Goal: Navigation & Orientation: Find specific page/section

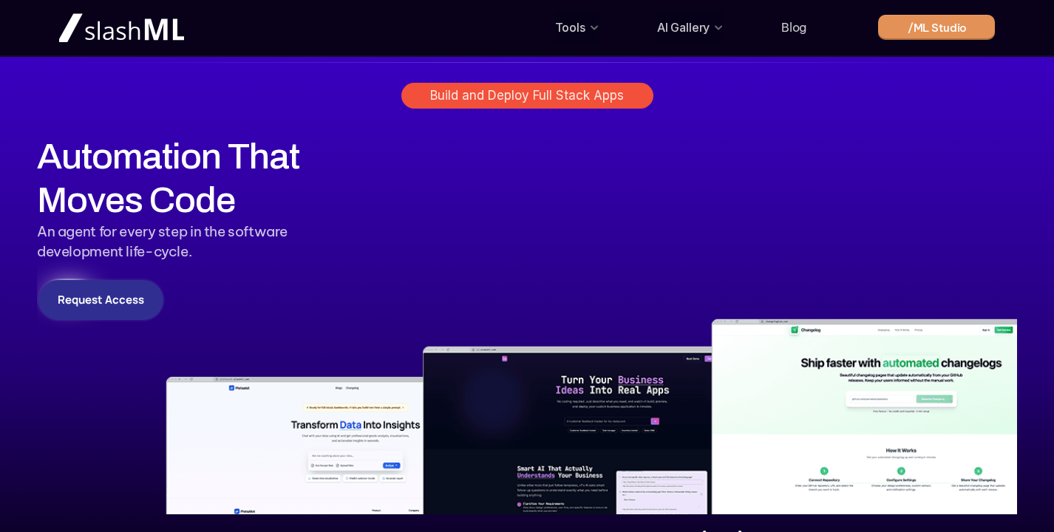
click at [527, 82] on div "Build and Deploy Full Stack Apps" at bounding box center [527, 96] width 1054 height 78
click at [540, 100] on p "Build and Deploy Full Stack Apps" at bounding box center [527, 95] width 194 height 15
click at [798, 29] on link "Blog" at bounding box center [793, 27] width 25 height 15
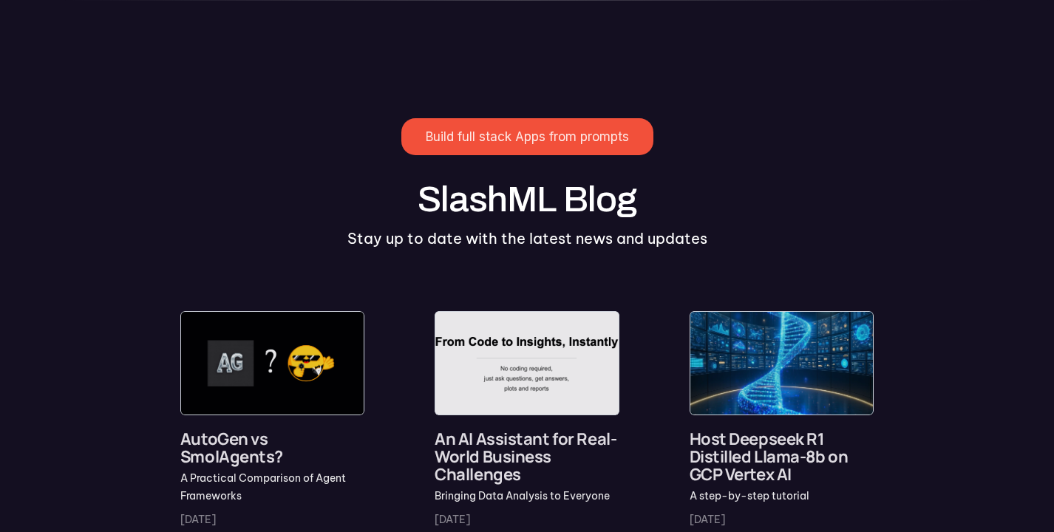
click at [256, 77] on div "Build full stack Apps from prompts SlashML Blog Stay up to date with the latest…" at bounding box center [527, 176] width 1054 height 205
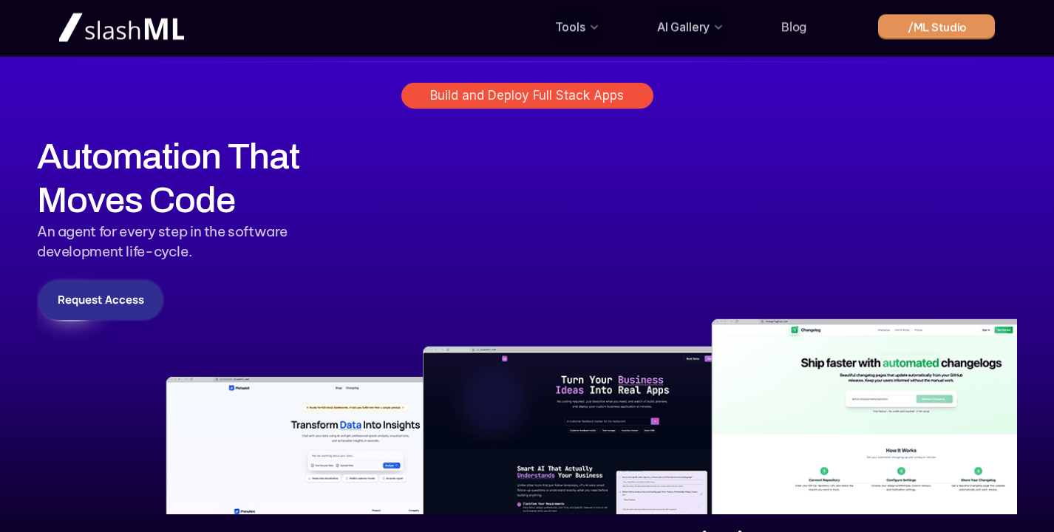
click at [172, 48] on div "Tools AI Gallery Blog /ML Studio" at bounding box center [526, 27] width 935 height 46
click at [160, 41] on img at bounding box center [121, 28] width 125 height 30
click at [298, 123] on div "Build and Deploy Full Stack Apps" at bounding box center [527, 96] width 1054 height 78
click at [625, 206] on img at bounding box center [527, 324] width 980 height 380
click at [799, 30] on link "Blog" at bounding box center [793, 27] width 25 height 15
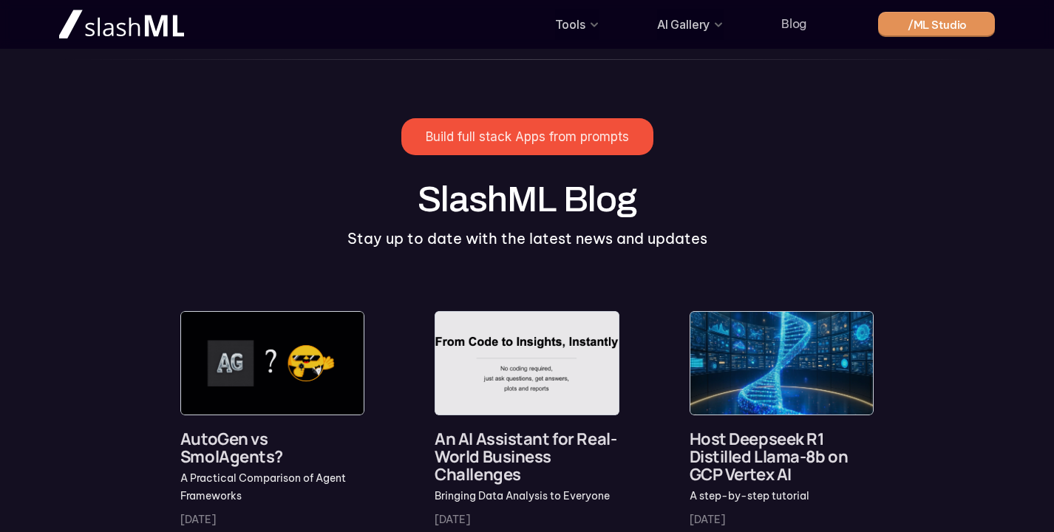
click at [179, 22] on img at bounding box center [121, 24] width 125 height 30
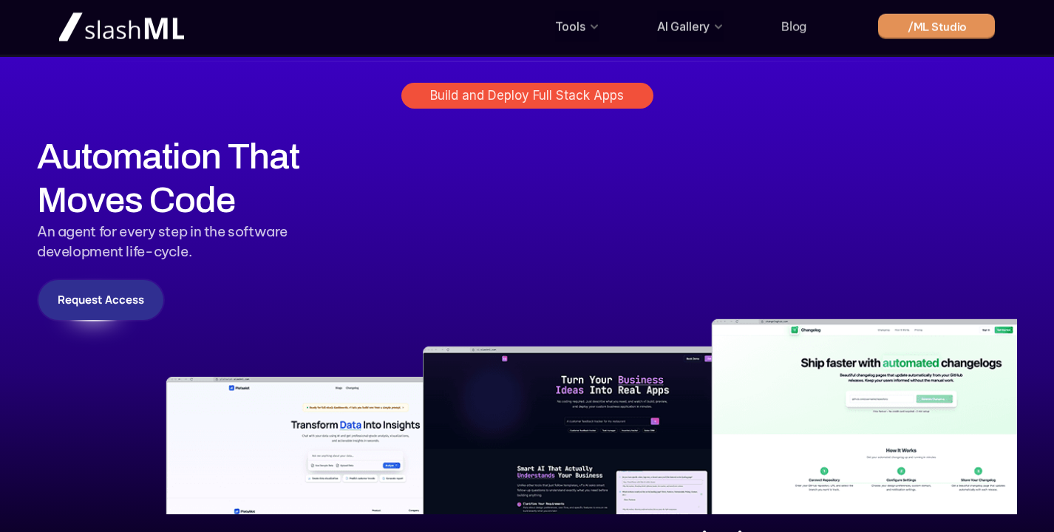
click at [253, 148] on h1 "Automation That Moves Code" at bounding box center [210, 177] width 346 height 87
click at [157, 167] on h1 "Automation That Moves Code" at bounding box center [210, 177] width 346 height 87
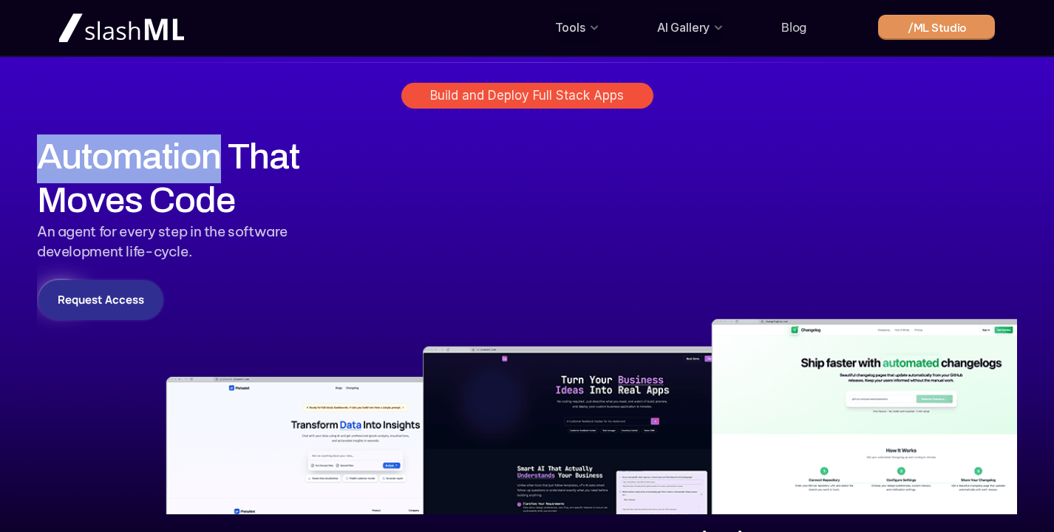
click at [157, 167] on h1 "Automation That Moves Code" at bounding box center [210, 177] width 346 height 87
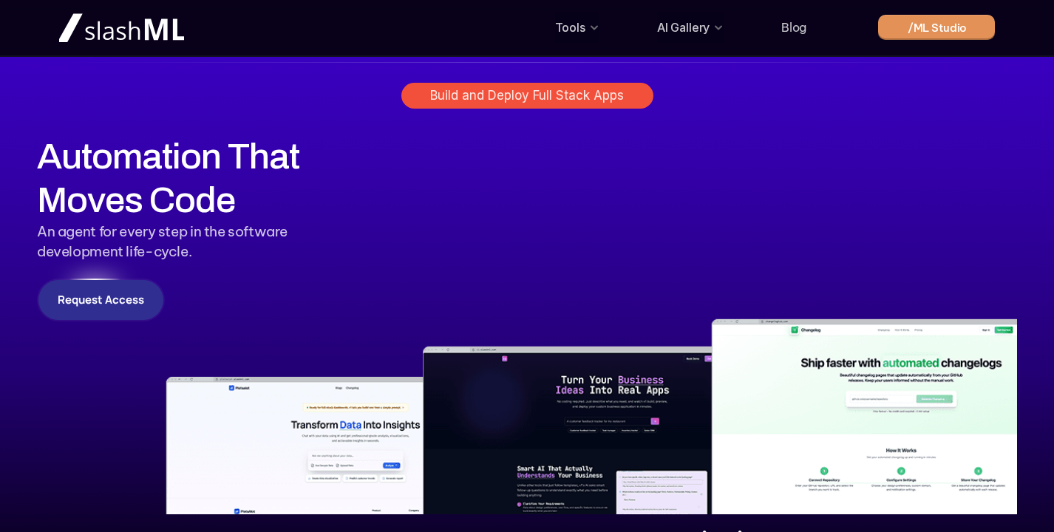
click at [359, 194] on h1 "Automation That Moves Code" at bounding box center [210, 177] width 346 height 87
click at [703, 33] on p "AI Gallery" at bounding box center [683, 28] width 52 height 24
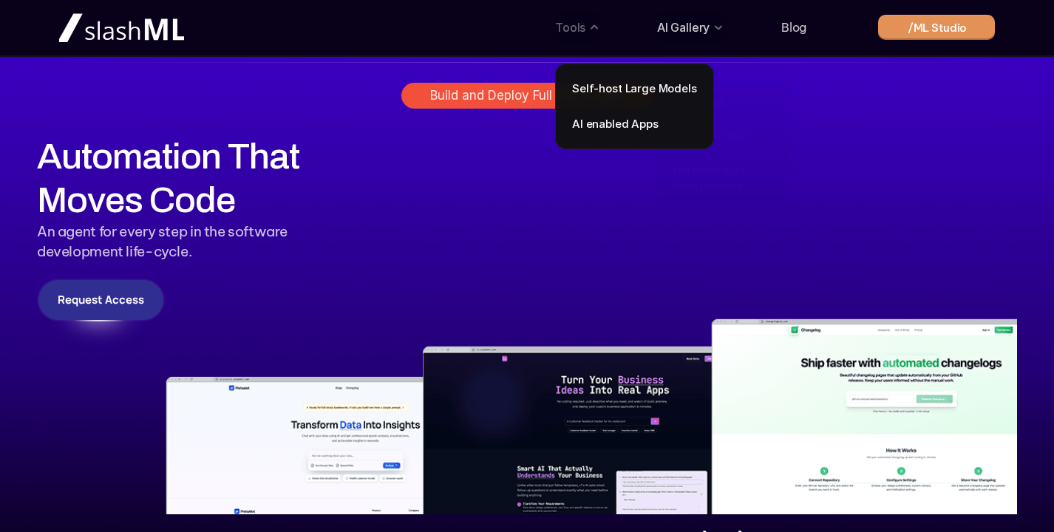
click at [563, 33] on p "Tools" at bounding box center [570, 28] width 30 height 24
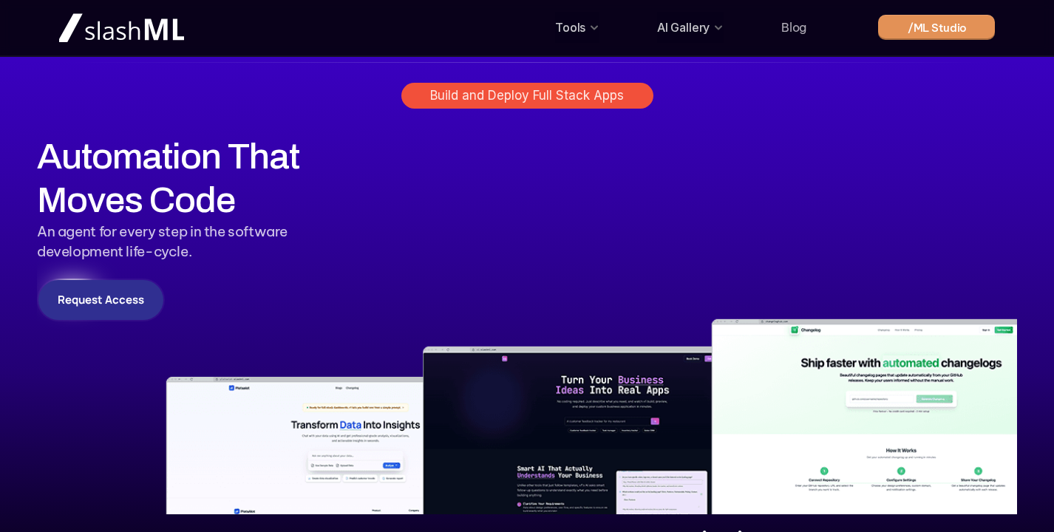
click at [803, 24] on link "Blog" at bounding box center [793, 27] width 25 height 15
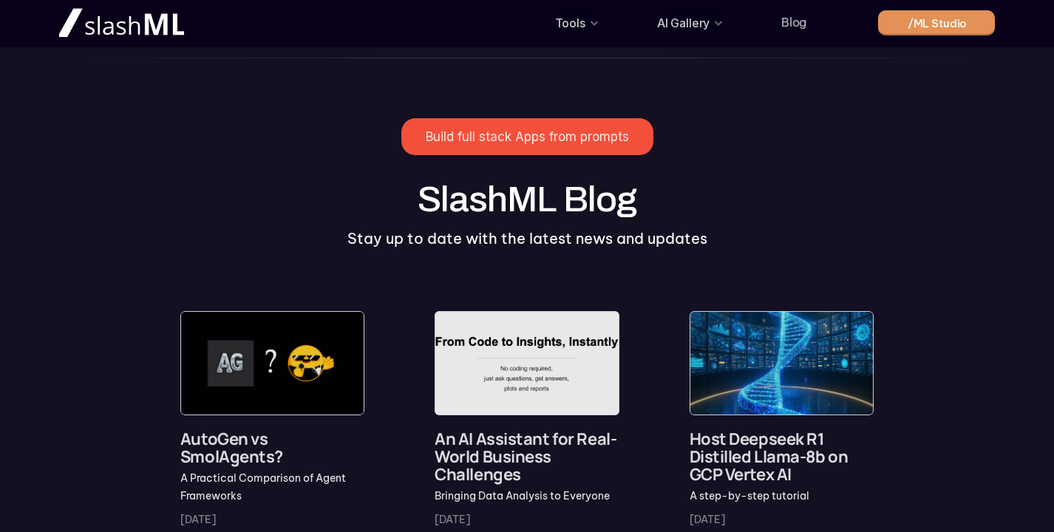
click at [734, 150] on div "Build full stack Apps from prompts" at bounding box center [527, 136] width 772 height 66
